Goal: Information Seeking & Learning: Get advice/opinions

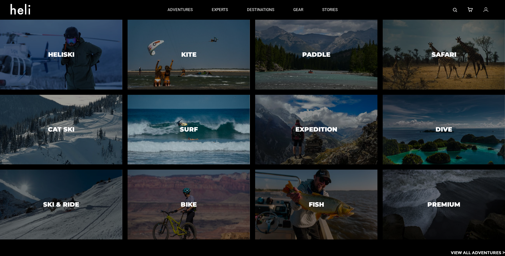
click at [225, 143] on div at bounding box center [188, 129] width 125 height 71
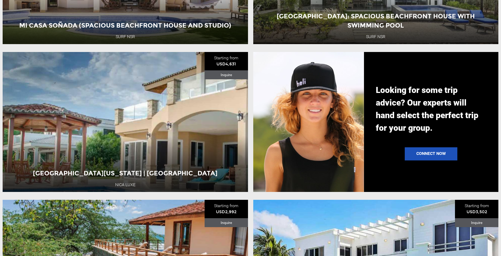
scroll to position [661, 0]
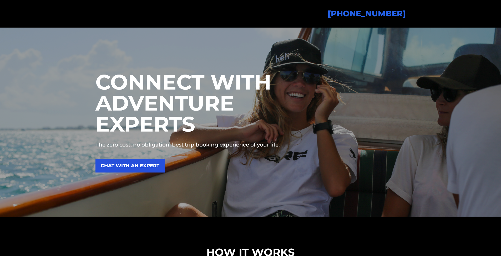
click at [150, 173] on link "CHAT WITH AN EXPERT" at bounding box center [129, 166] width 69 height 14
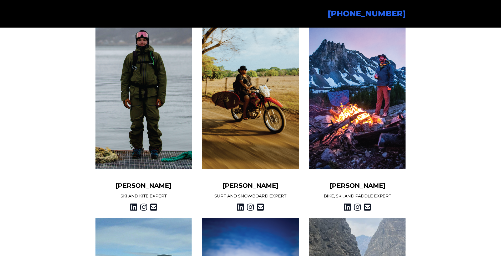
scroll to position [452, 0]
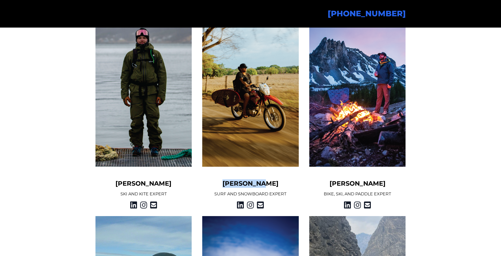
drag, startPoint x: 232, startPoint y: 227, endPoint x: 275, endPoint y: 225, distance: 42.6
click at [275, 188] on h5 "[PERSON_NAME]" at bounding box center [250, 184] width 97 height 8
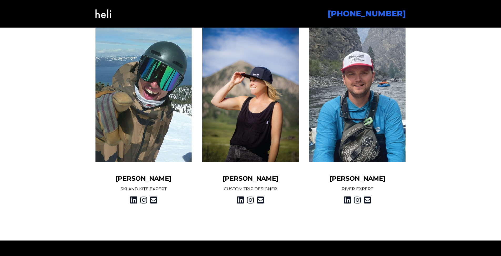
scroll to position [662, 0]
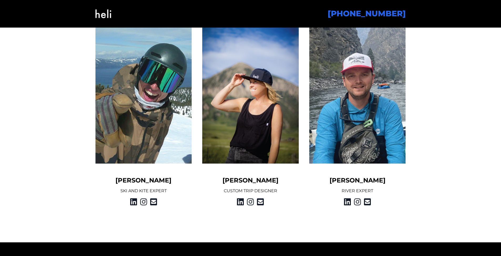
click at [237, 194] on p "CUSTOM TRIP DESIGNER" at bounding box center [250, 191] width 97 height 6
click at [208, 185] on h5 "[PERSON_NAME]" at bounding box center [250, 180] width 97 height 8
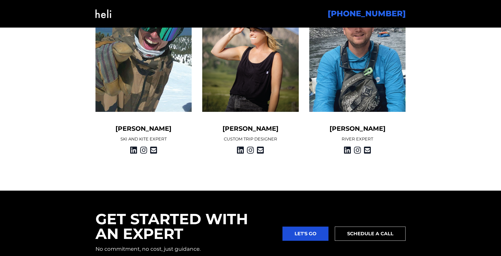
scroll to position [725, 0]
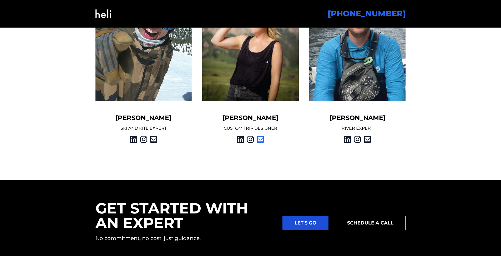
click at [259, 144] on icon at bounding box center [260, 139] width 7 height 9
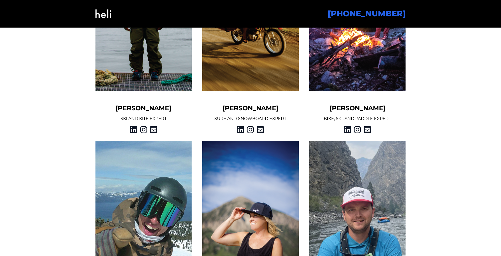
scroll to position [530, 0]
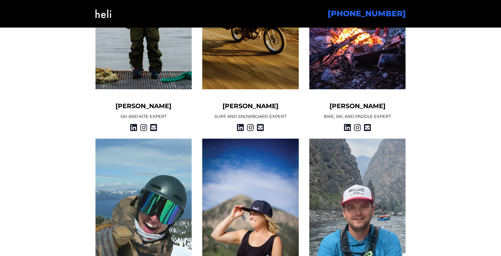
click at [217, 120] on p "SURF AND SNOWBOARD EXPERT" at bounding box center [250, 117] width 97 height 6
click at [291, 120] on p "SURF AND SNOWBOARD EXPERT" at bounding box center [250, 117] width 97 height 6
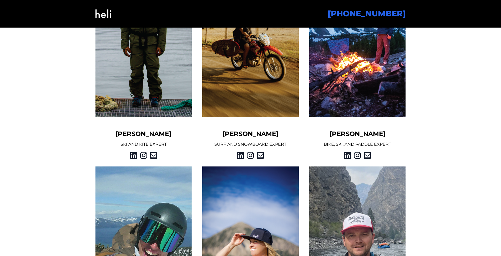
scroll to position [0, 0]
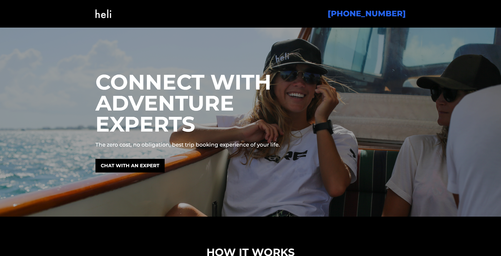
click at [109, 15] on img at bounding box center [103, 13] width 16 height 21
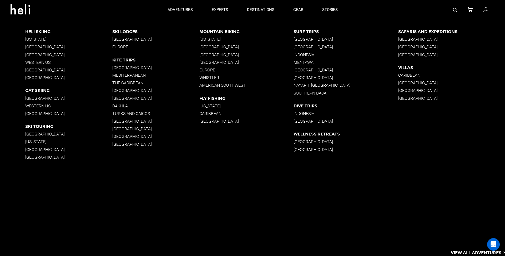
click at [404, 179] on div "Heli Skiing Alaska British Columbia South America Western US New Zealand Icelan…" at bounding box center [265, 103] width 480 height 166
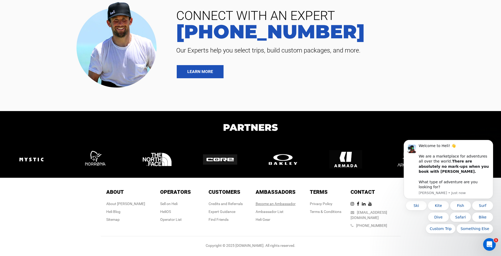
click at [267, 202] on link "Become an Ambassador" at bounding box center [276, 204] width 40 height 4
click at [490, 140] on icon "Dismiss notification" at bounding box center [491, 141] width 3 height 3
